Goal: Register for event/course

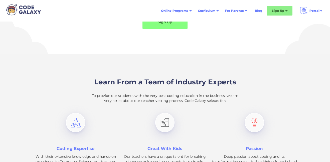
scroll to position [549, 0]
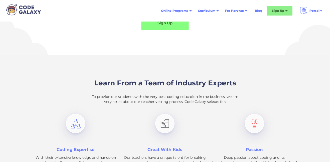
click at [175, 24] on link "Sign Up" at bounding box center [164, 23] width 47 height 14
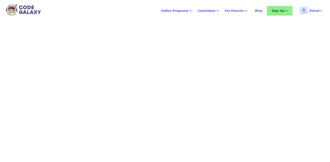
scroll to position [24, 0]
click at [275, 12] on div "Sign Up" at bounding box center [277, 10] width 13 height 5
click at [273, 10] on div "Sign Up" at bounding box center [277, 10] width 13 height 5
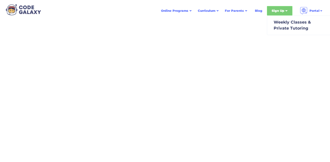
click at [273, 10] on div "Sign Up" at bounding box center [277, 10] width 13 height 5
click at [294, 25] on div "Weekly Classes & Private Tutoring" at bounding box center [290, 25] width 39 height 12
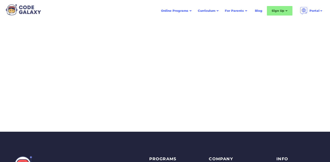
scroll to position [134, 0]
